Goal: Answer question/provide support: Share knowledge or assist other users

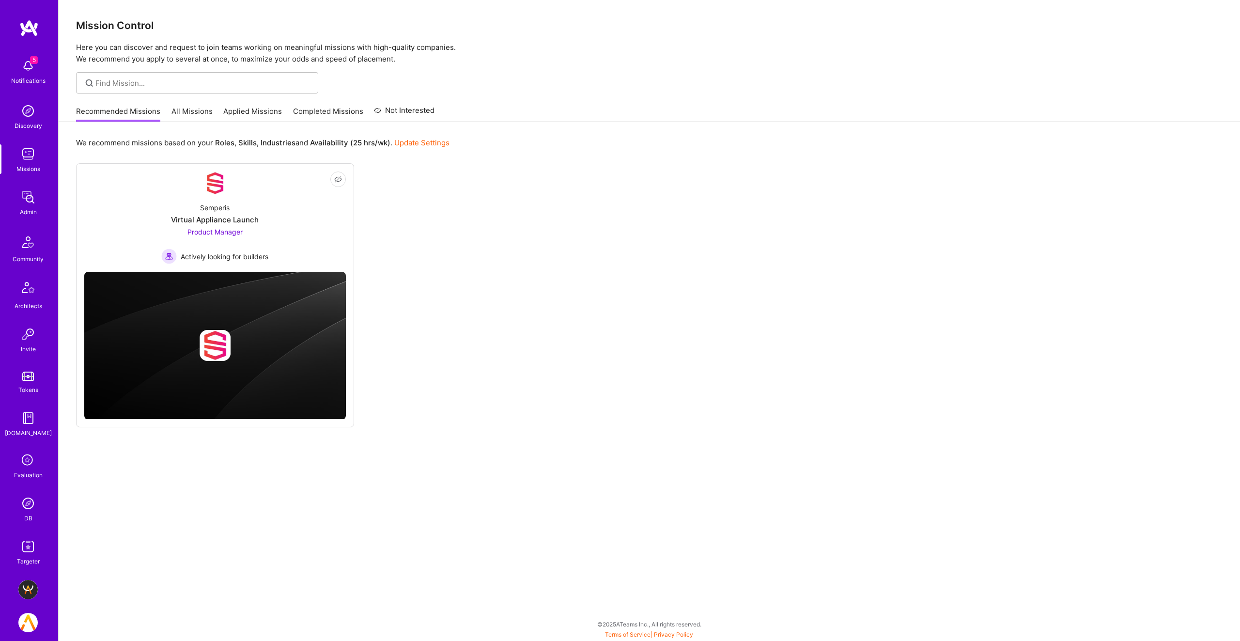
click at [28, 191] on img at bounding box center [27, 196] width 19 height 19
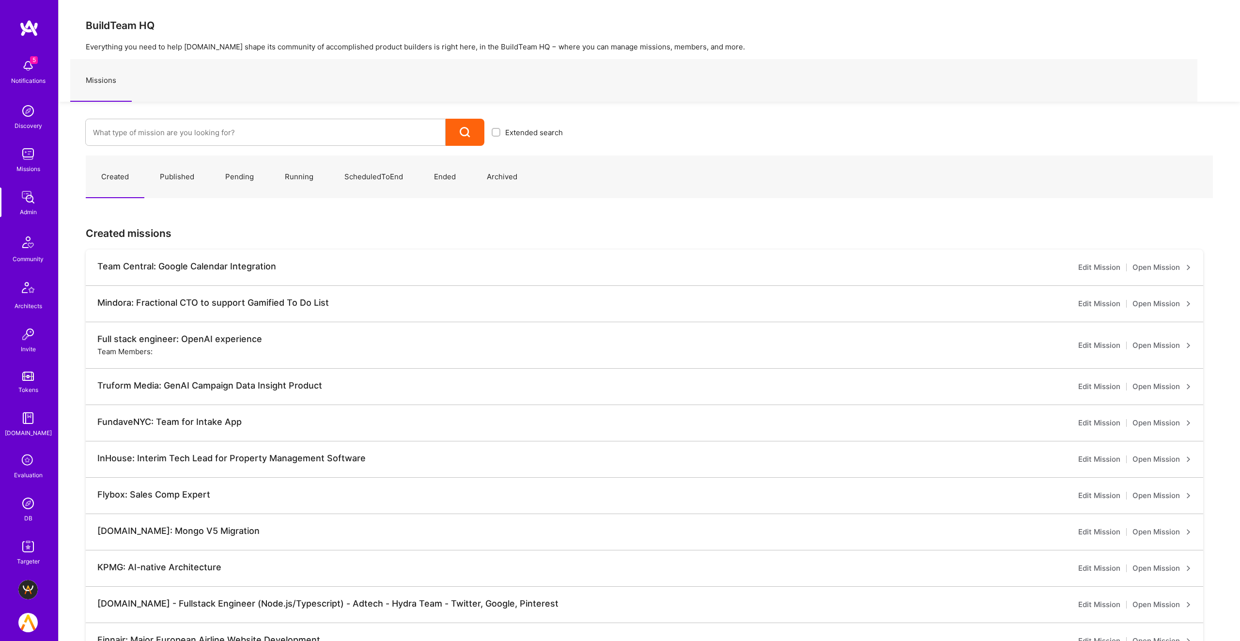
click at [27, 507] on img at bounding box center [27, 502] width 19 height 19
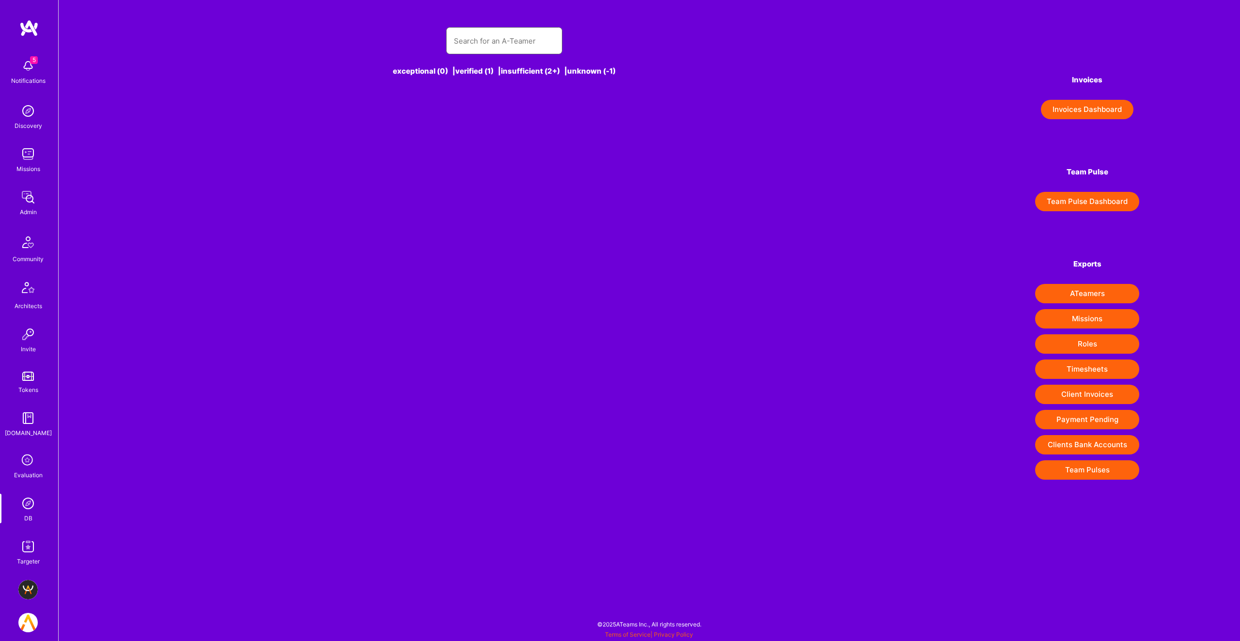
click at [528, 46] on input "text" at bounding box center [504, 41] width 101 height 25
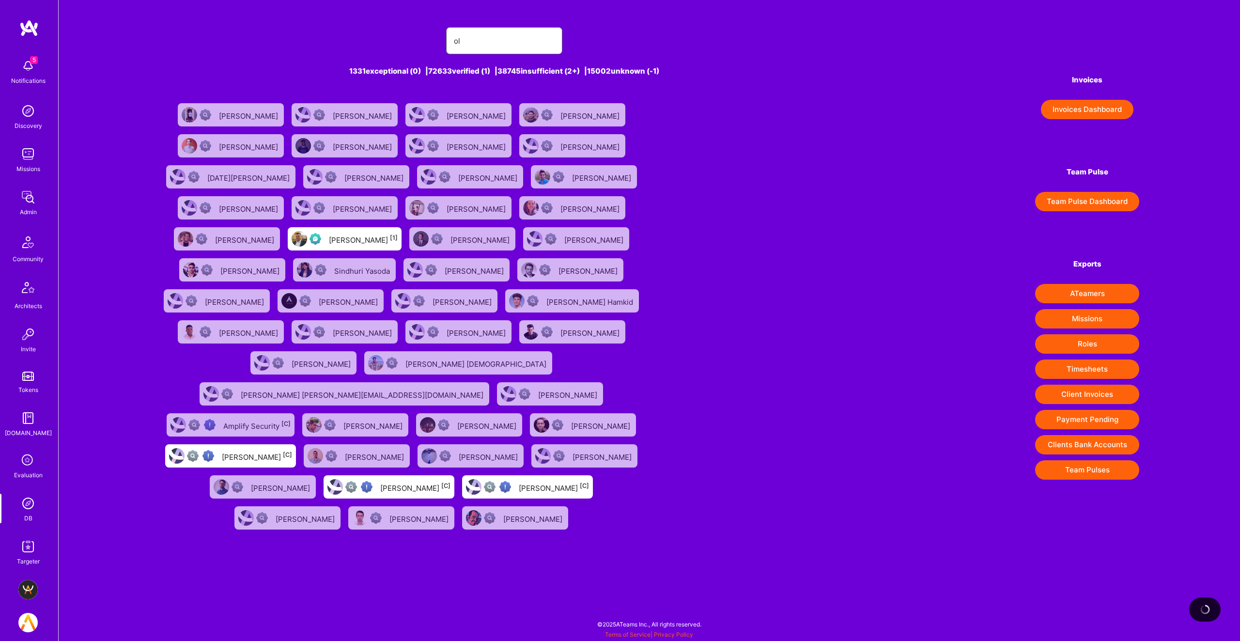
type input "o"
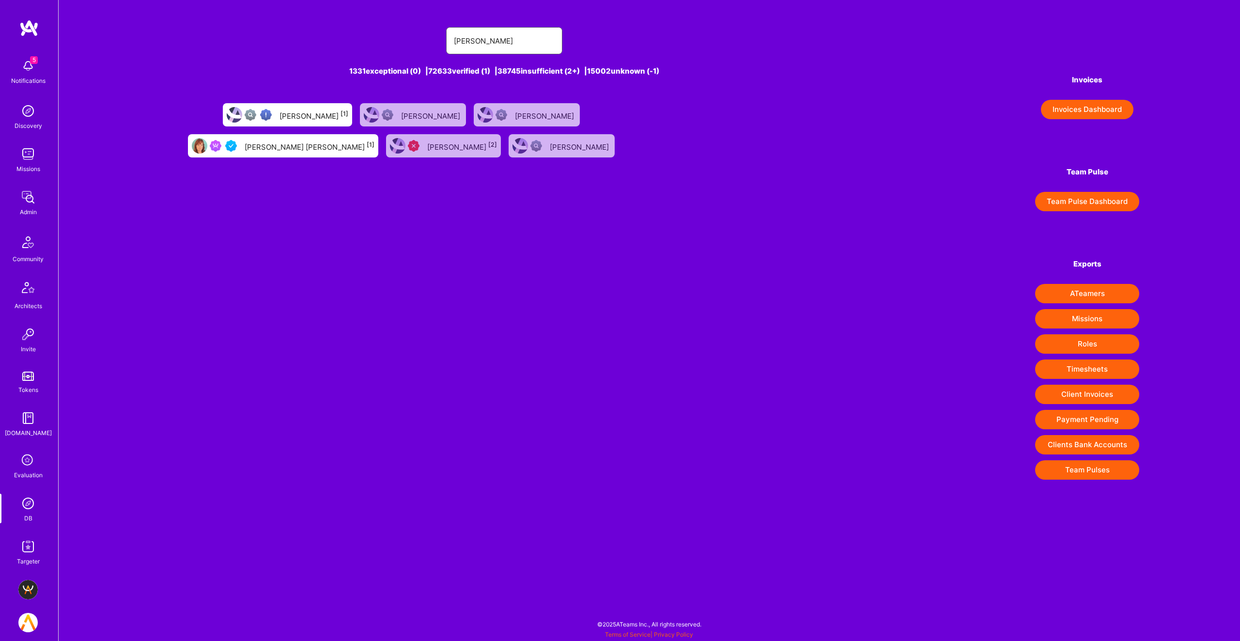
type input "[PERSON_NAME]"
click at [303, 149] on div "[PERSON_NAME] [PERSON_NAME] [1]" at bounding box center [310, 145] width 130 height 13
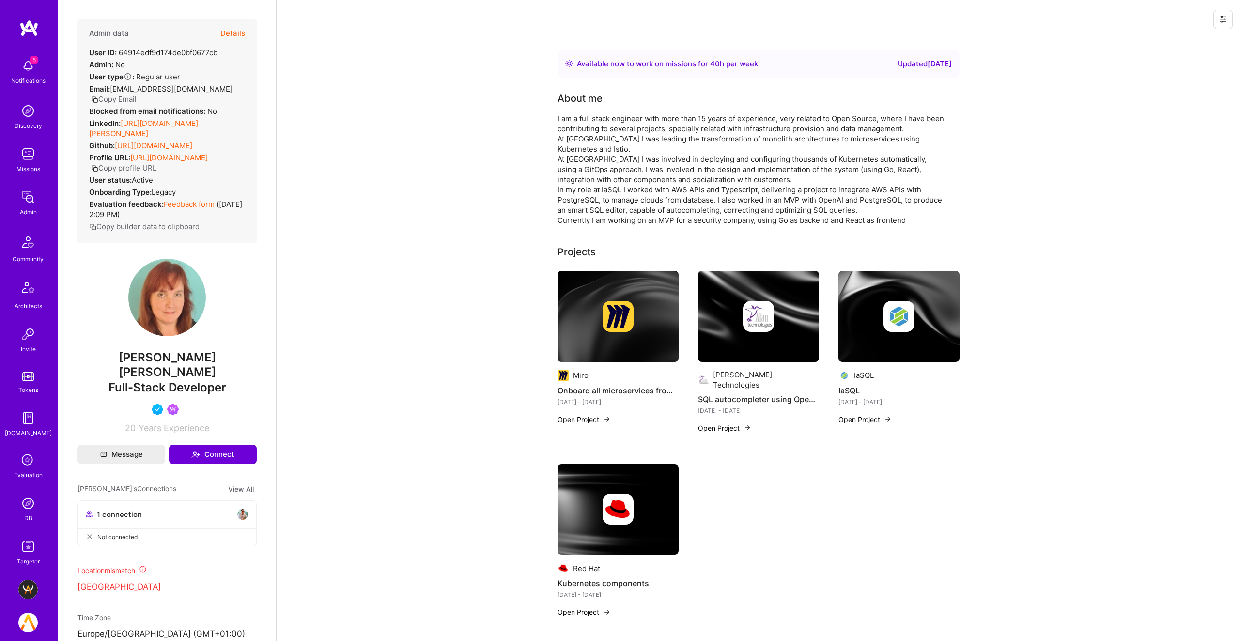
click at [230, 34] on button "Details" at bounding box center [232, 33] width 25 height 28
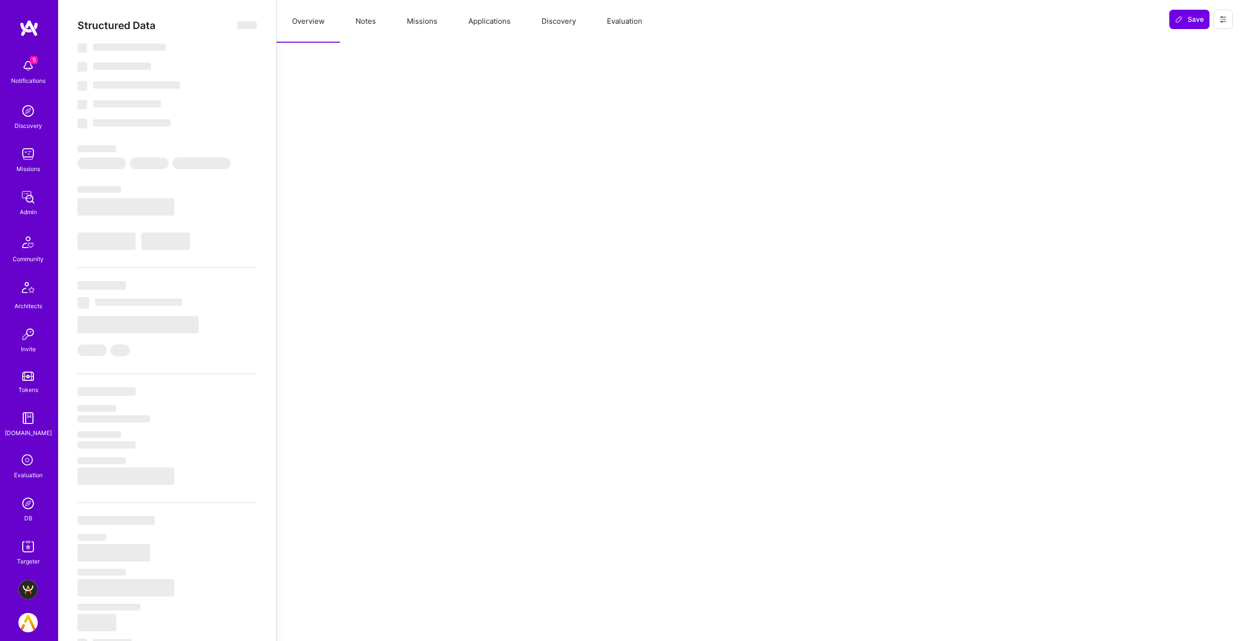
click at [444, 23] on button "Missions" at bounding box center [421, 21] width 61 height 43
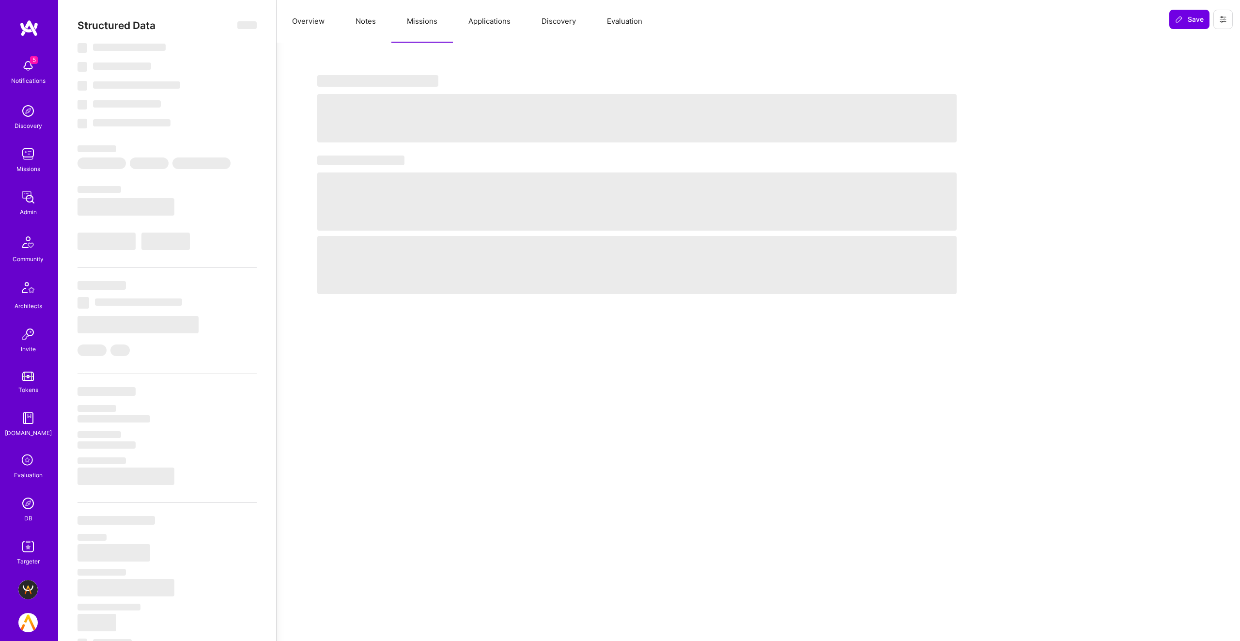
select select "Right Now"
select select "5"
select select "4"
select select "6"
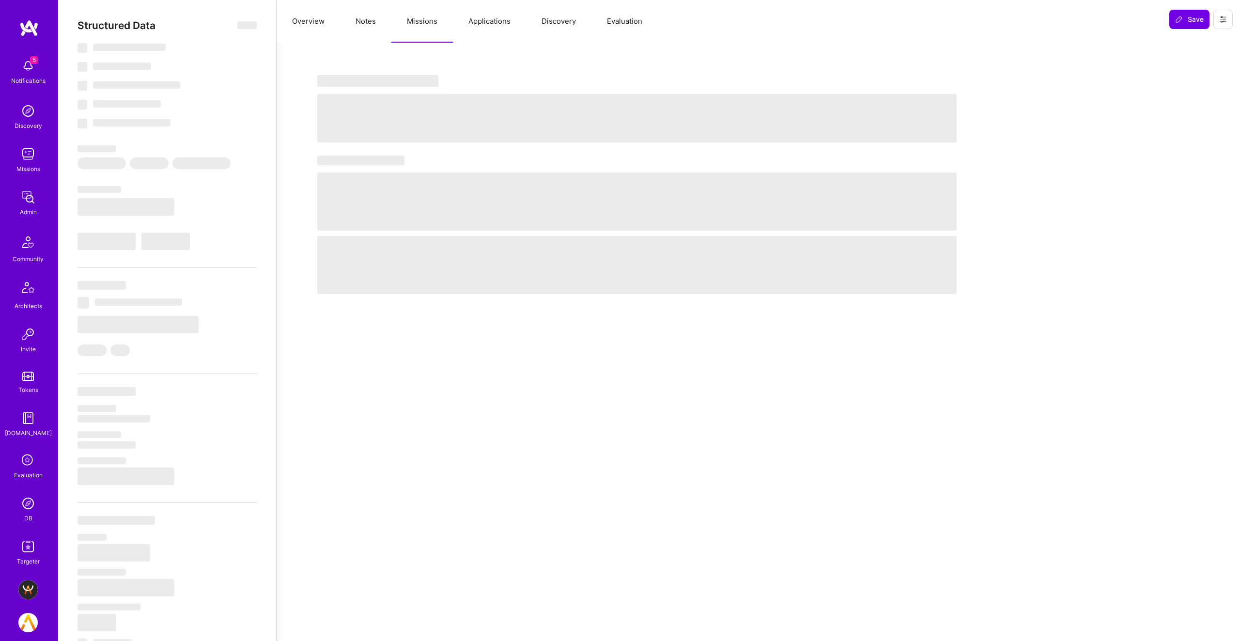
select select "ES"
